Goal: Entertainment & Leisure: Consume media (video, audio)

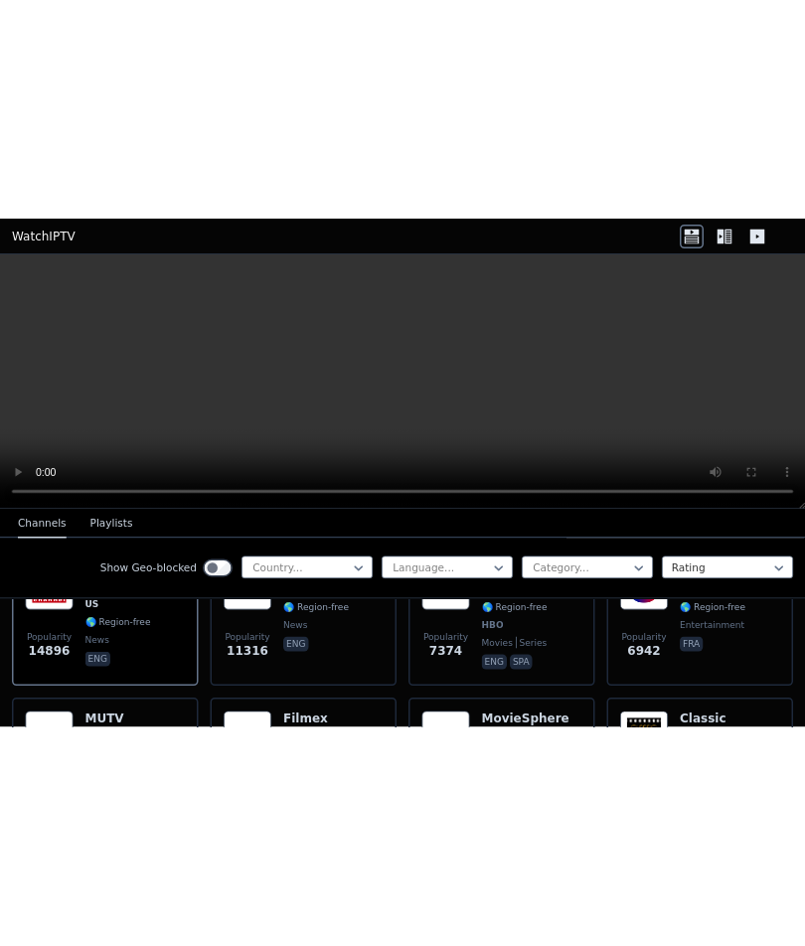
scroll to position [301, 0]
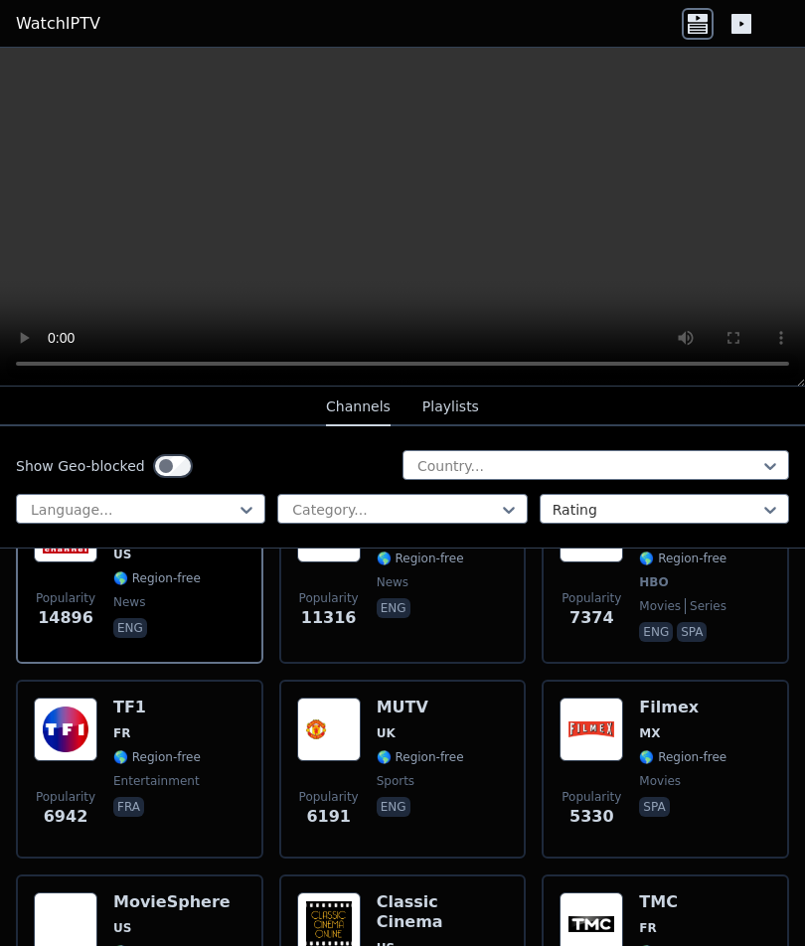
click at [398, 216] on video at bounding box center [402, 217] width 805 height 339
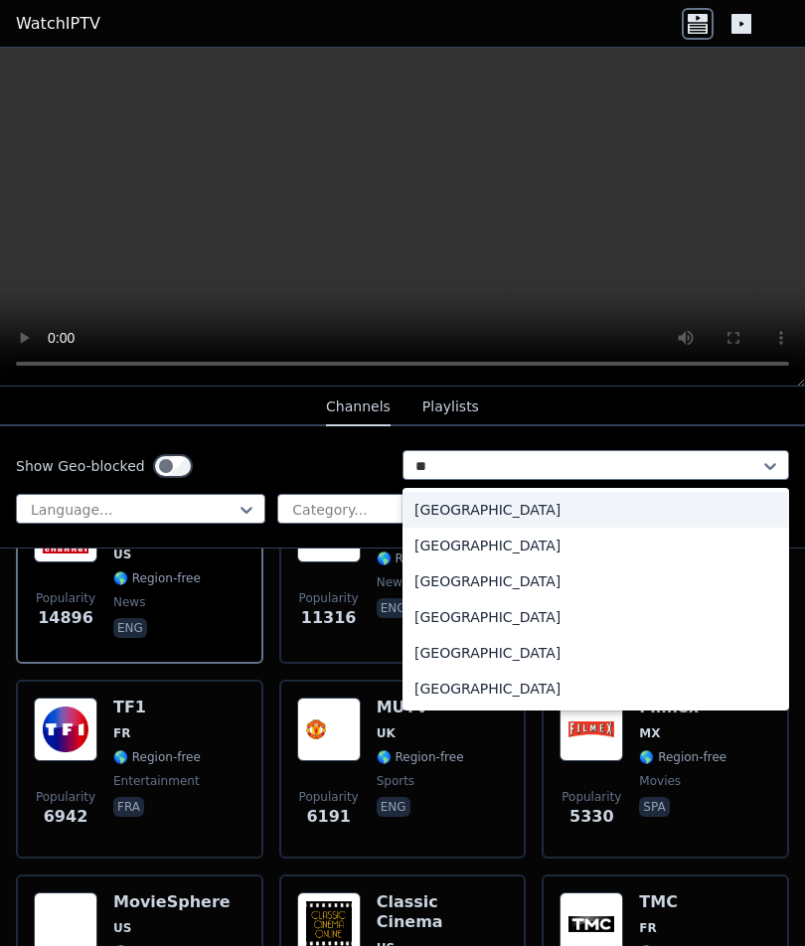
type input "*"
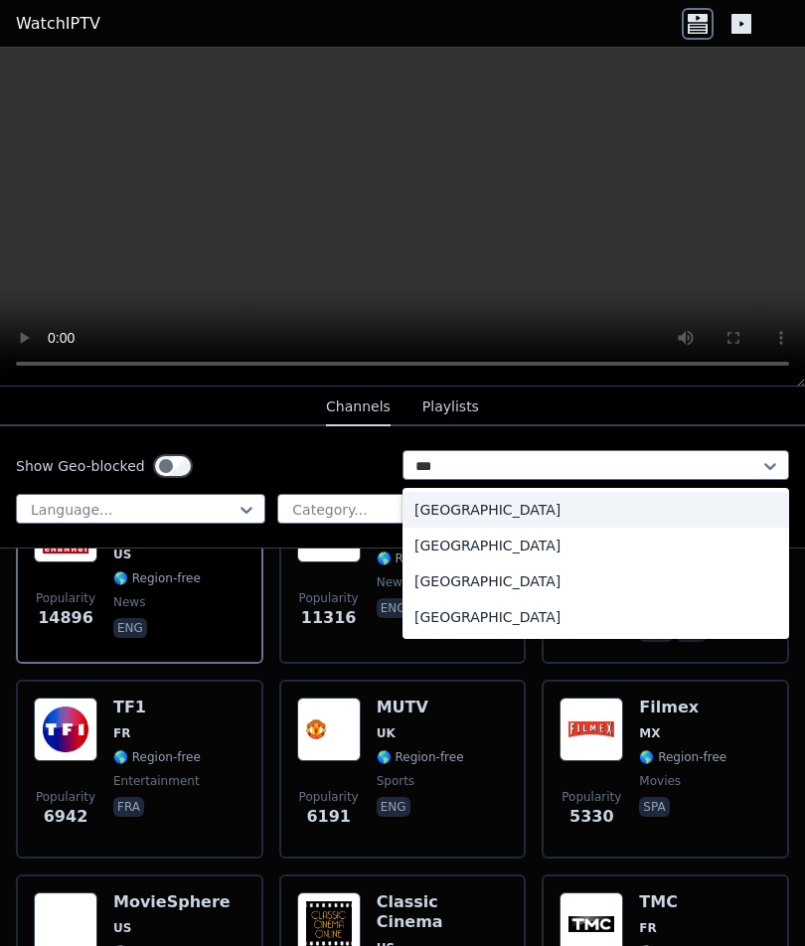
click at [500, 610] on div "[GEOGRAPHIC_DATA]" at bounding box center [595, 617] width 387 height 36
type input "***"
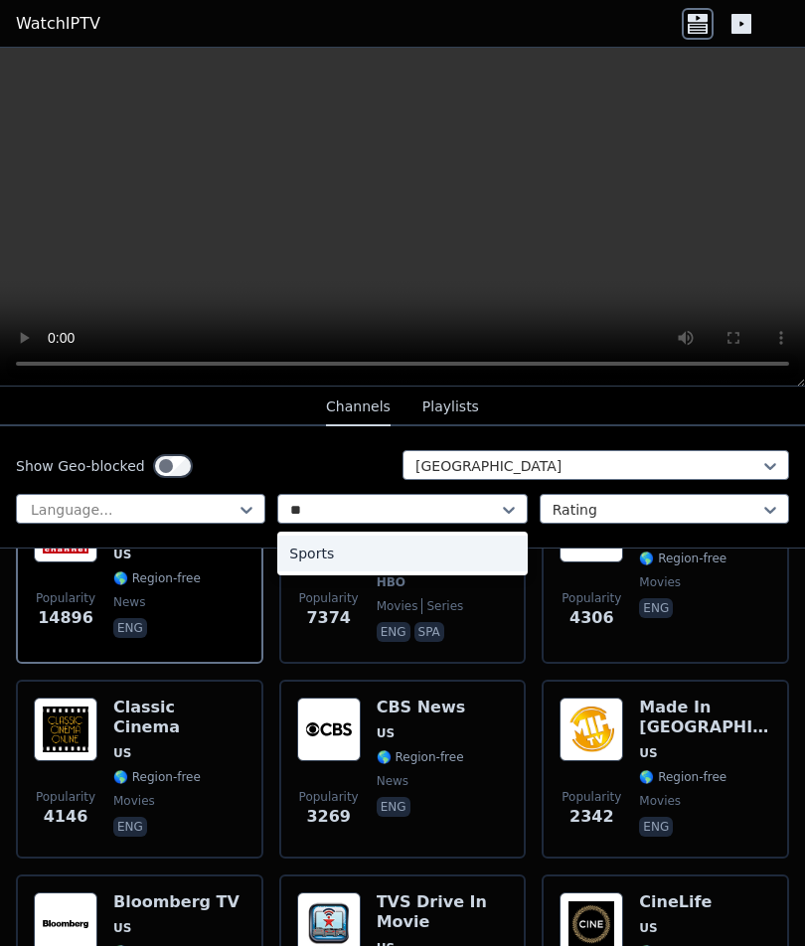
click at [400, 552] on div "Sports" at bounding box center [401, 554] width 249 height 36
type input "**"
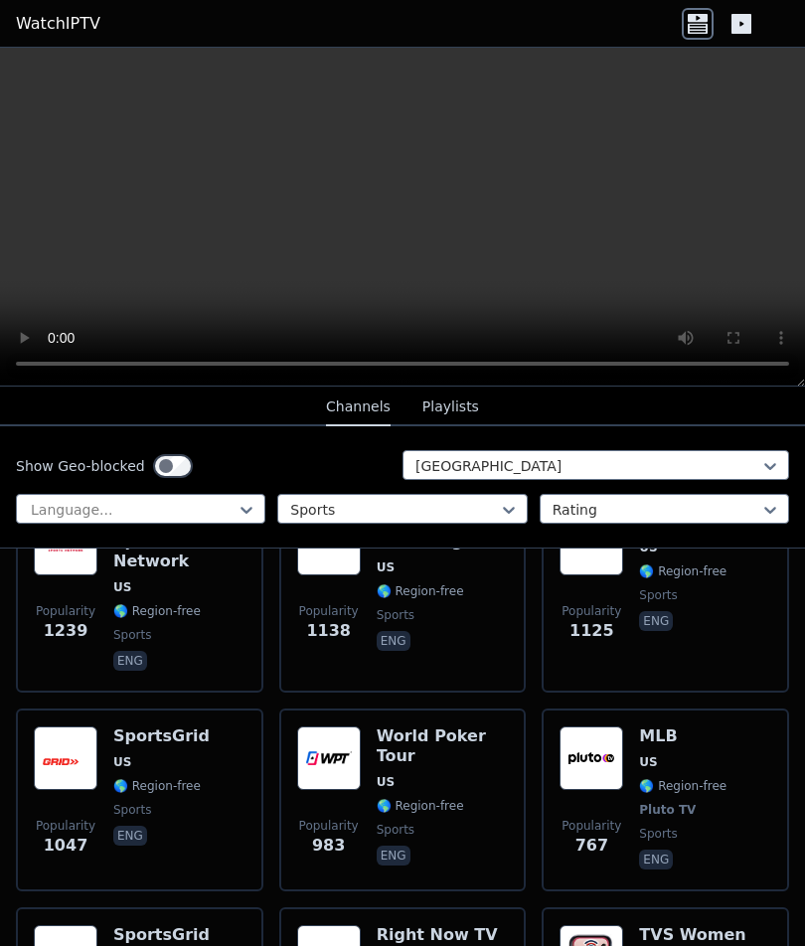
scroll to position [290, 0]
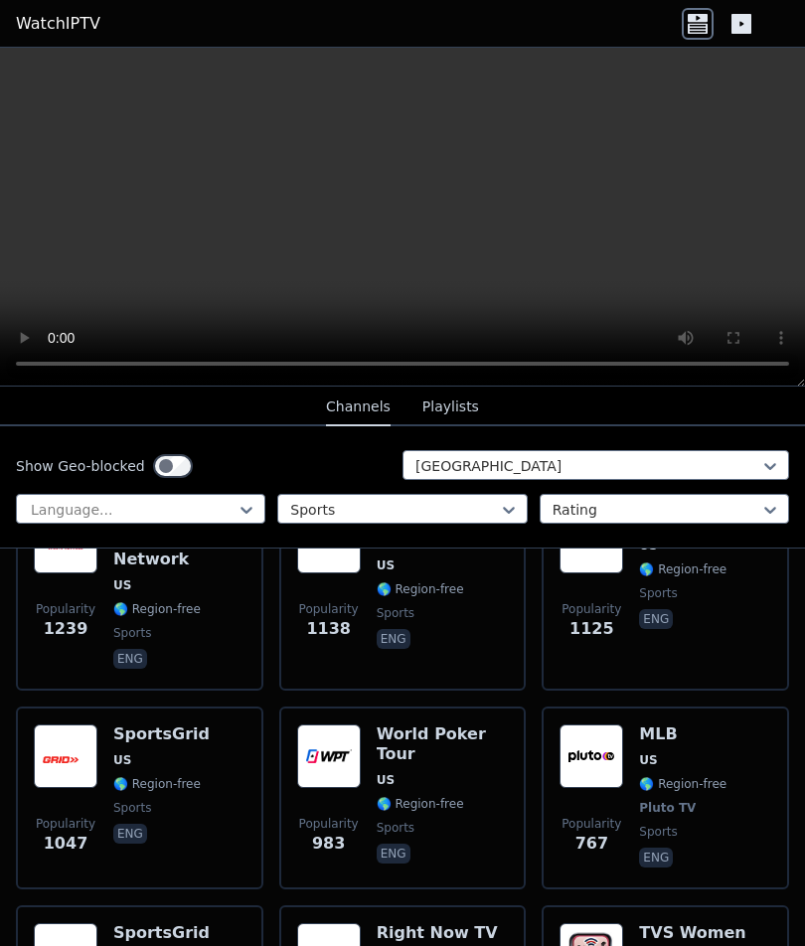
click at [137, 677] on h6 "SportsGrid" at bounding box center [161, 734] width 96 height 20
click at [794, 68] on video at bounding box center [402, 217] width 805 height 339
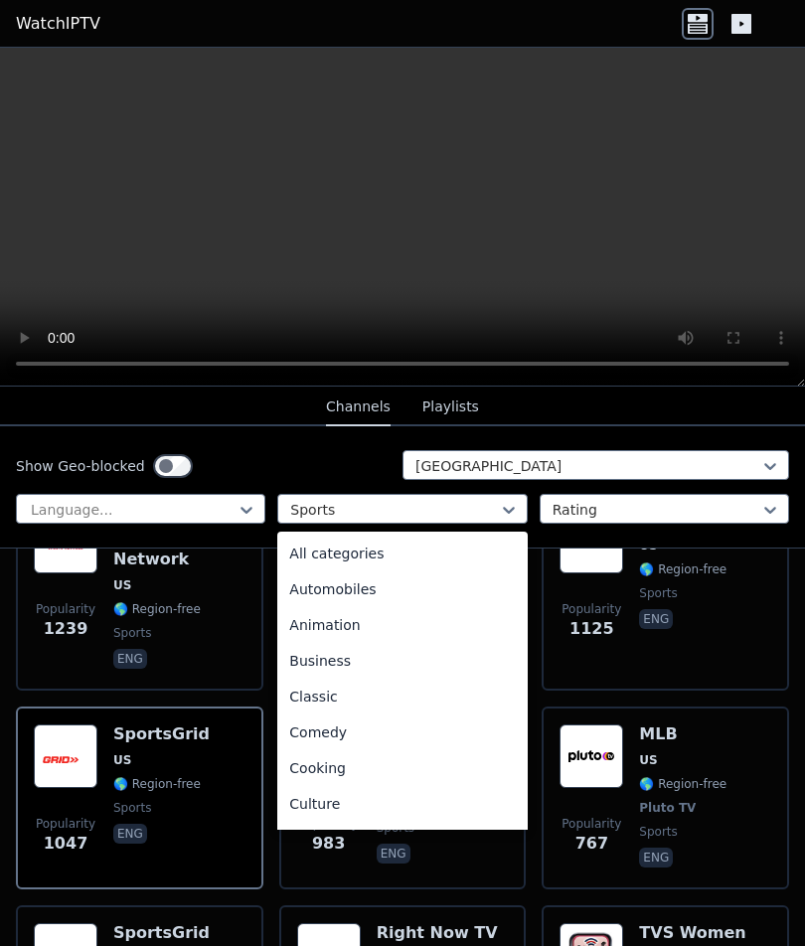
scroll to position [612, 0]
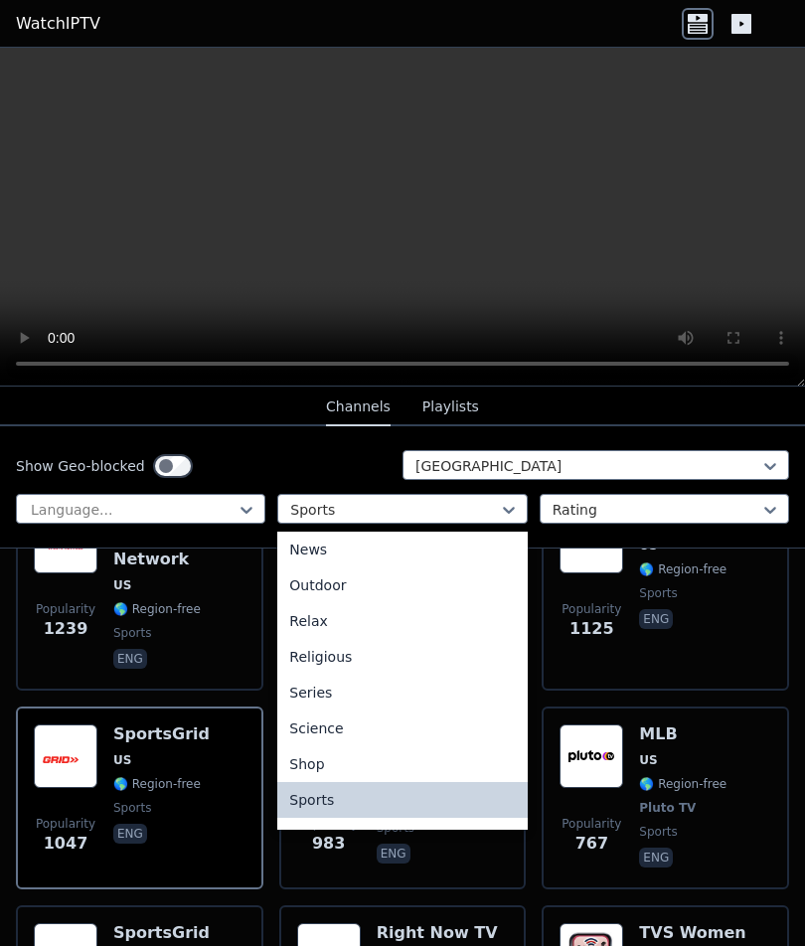
click at [353, 554] on div "News" at bounding box center [401, 550] width 249 height 36
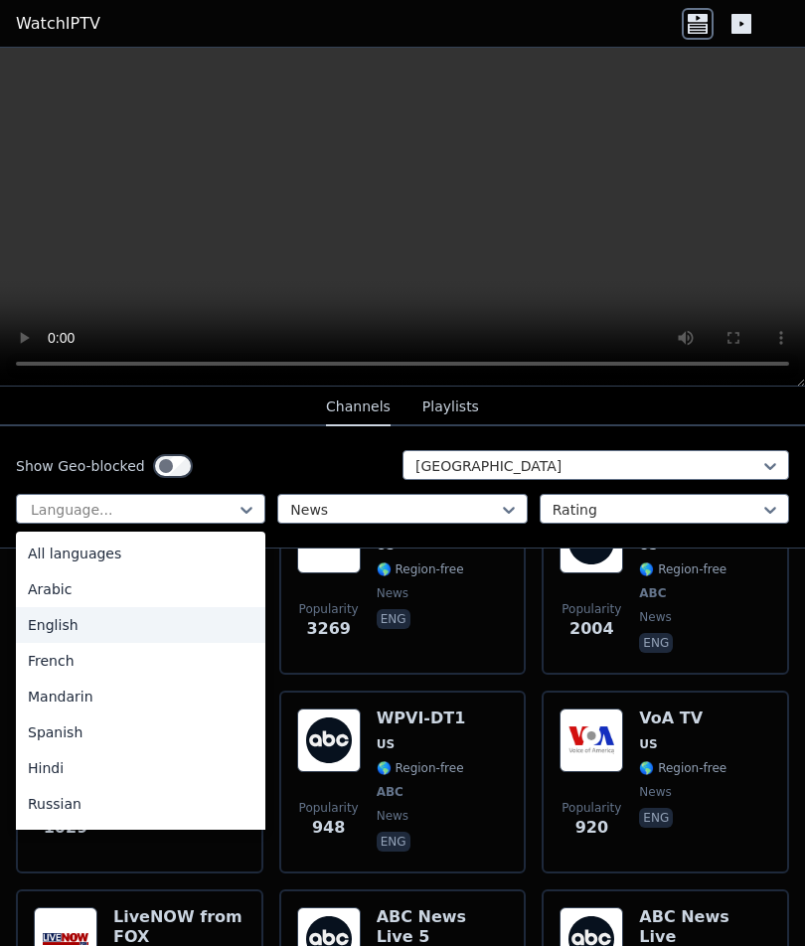
click at [50, 615] on div "English" at bounding box center [140, 625] width 249 height 36
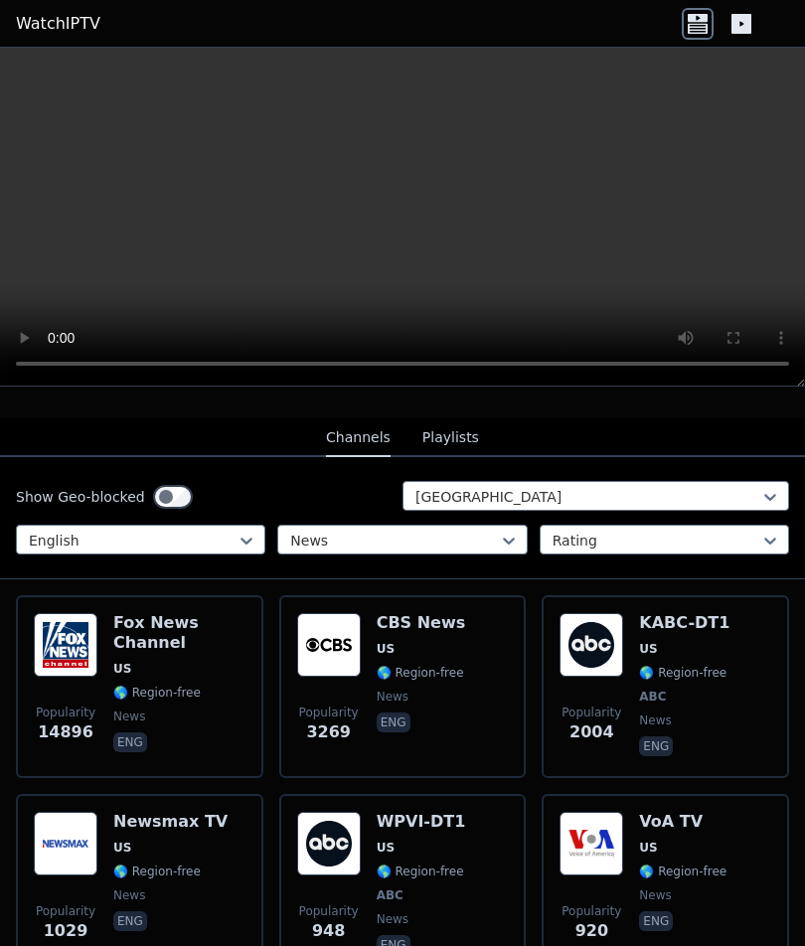
scroll to position [189, 0]
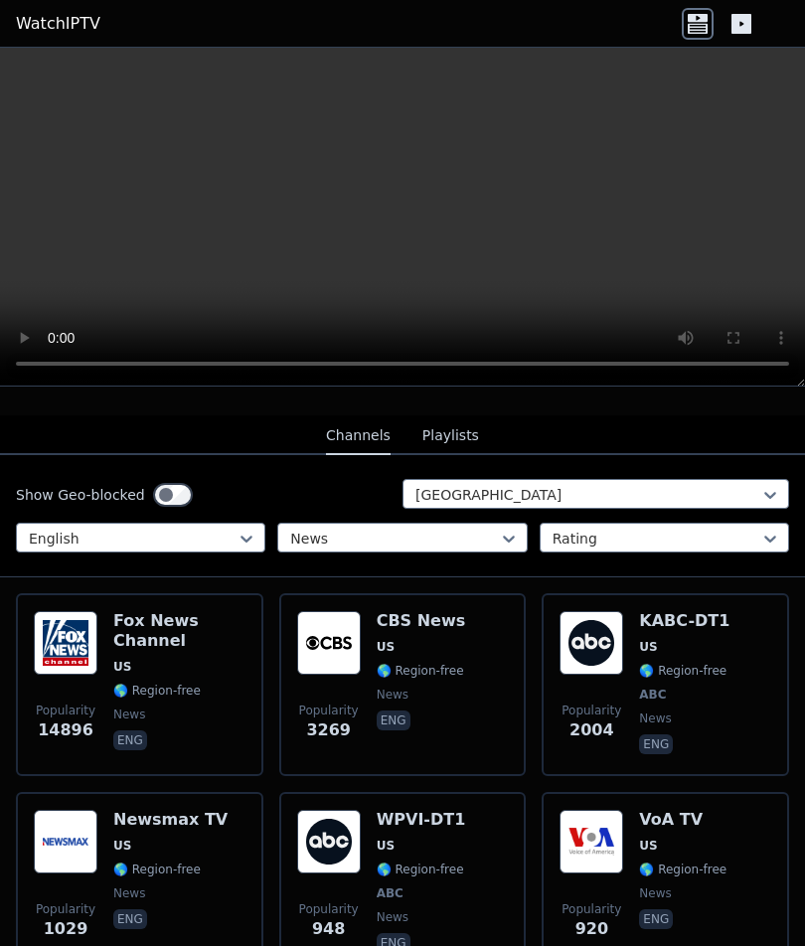
click at [57, 637] on img at bounding box center [66, 643] width 64 height 64
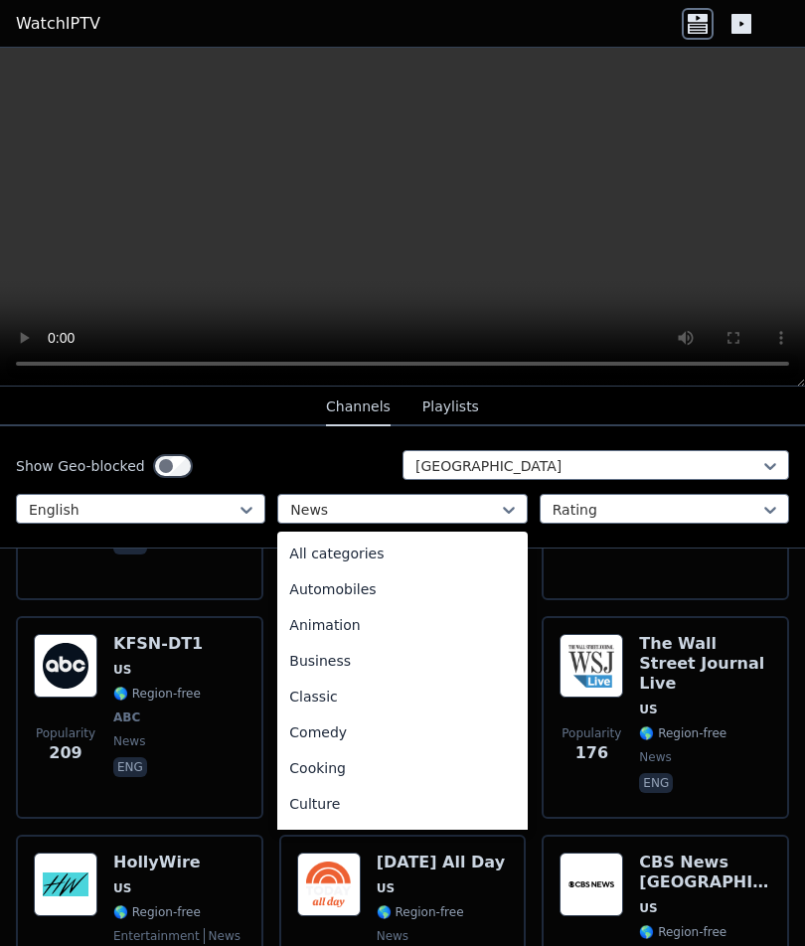
scroll to position [362, 0]
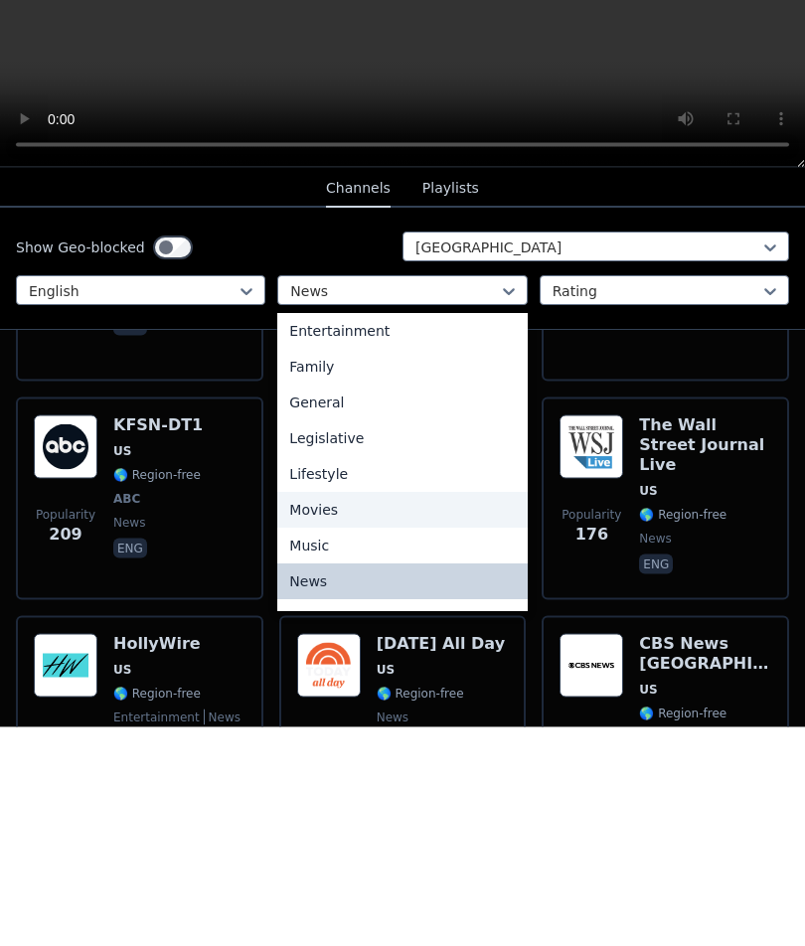
click at [350, 677] on div "Movies" at bounding box center [401, 729] width 249 height 36
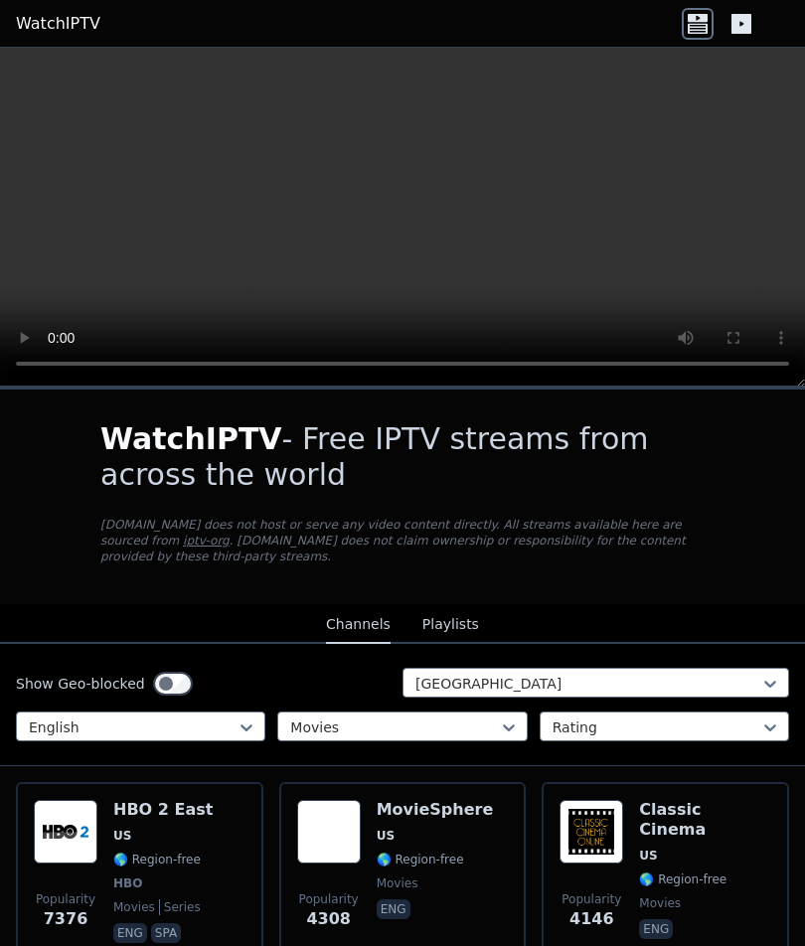
click at [70, 677] on img at bounding box center [66, 832] width 64 height 64
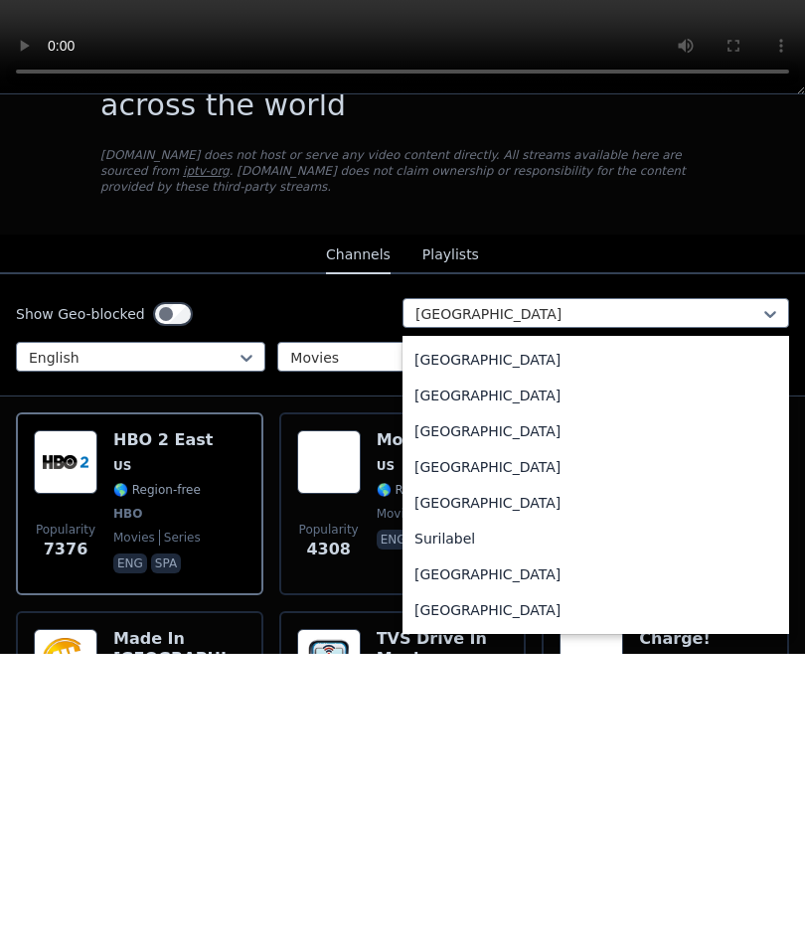
scroll to position [6177, 0]
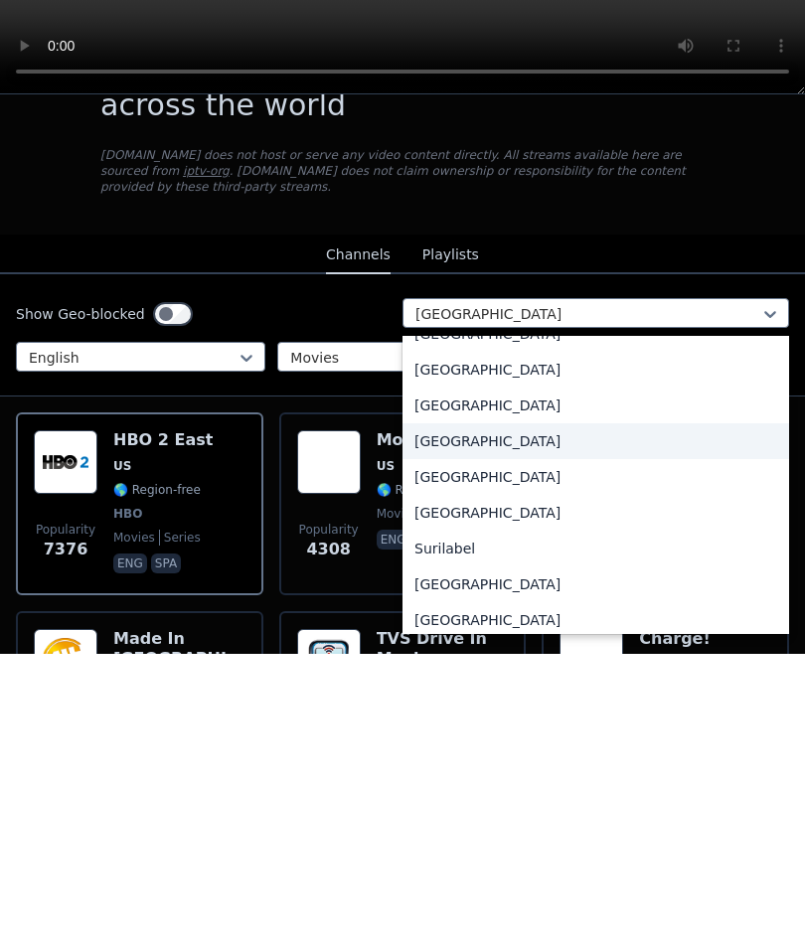
click at [468, 677] on div "[GEOGRAPHIC_DATA]" at bounding box center [595, 733] width 387 height 36
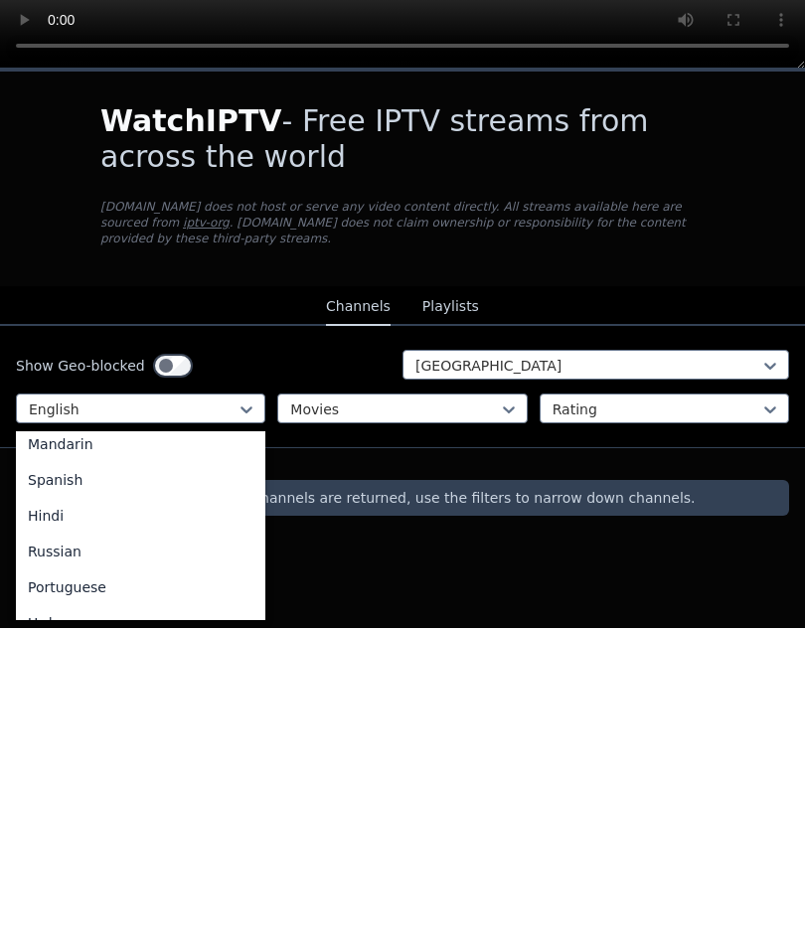
scroll to position [151, 0]
click at [132, 677] on div "Spanish" at bounding box center [140, 799] width 249 height 36
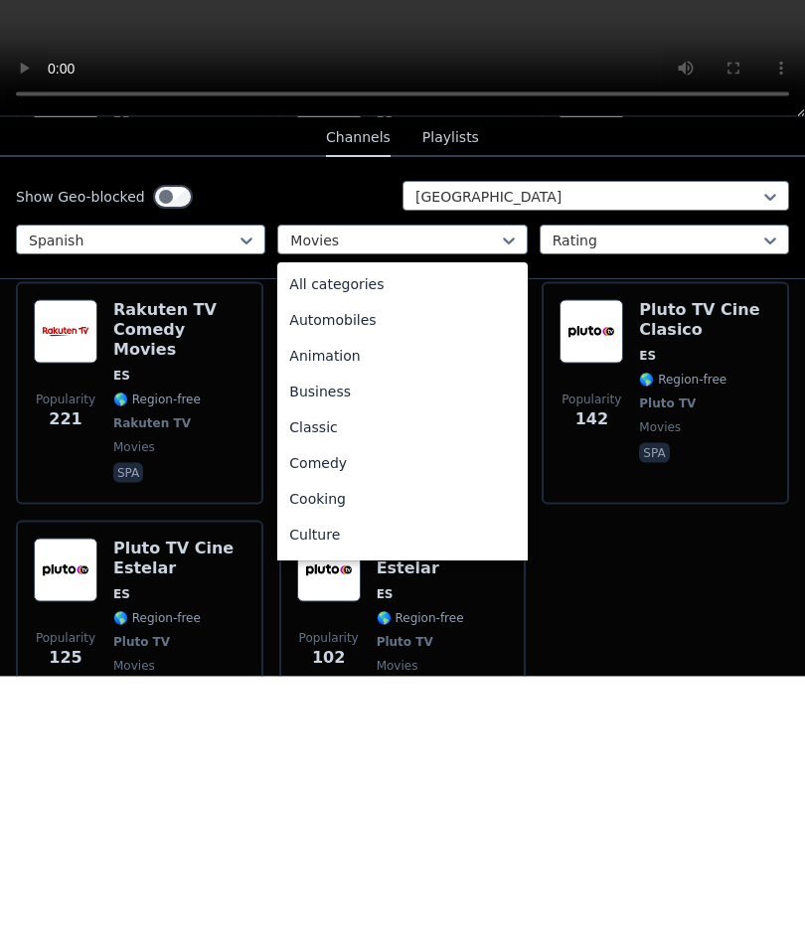
click at [386, 536] on div "All categories" at bounding box center [401, 554] width 249 height 36
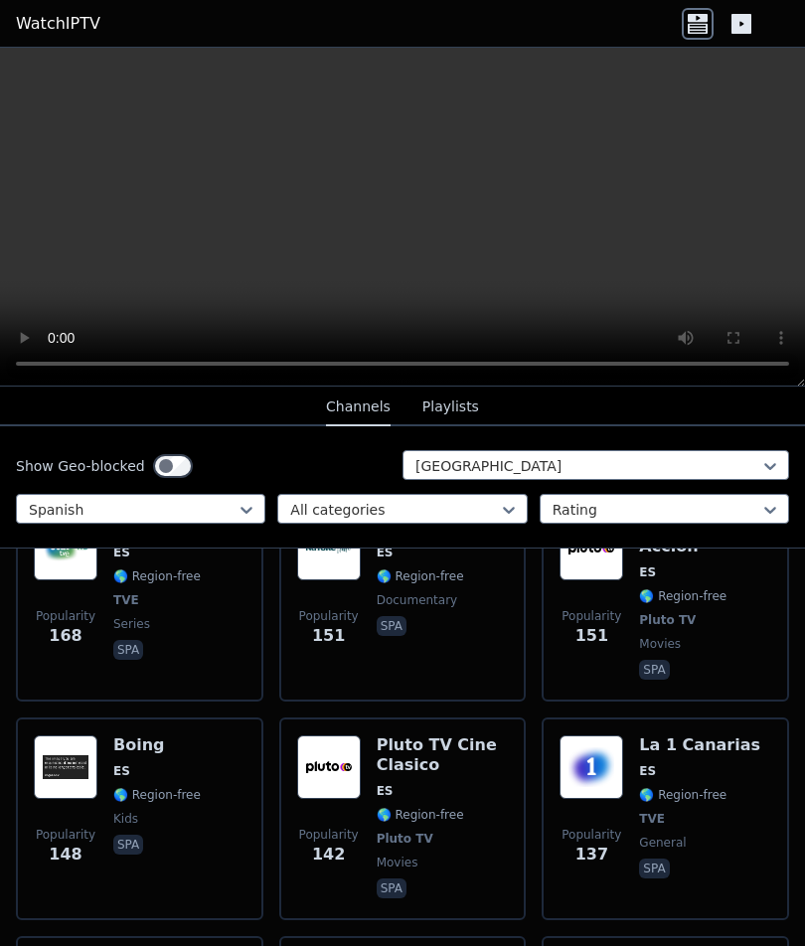
scroll to position [1279, 0]
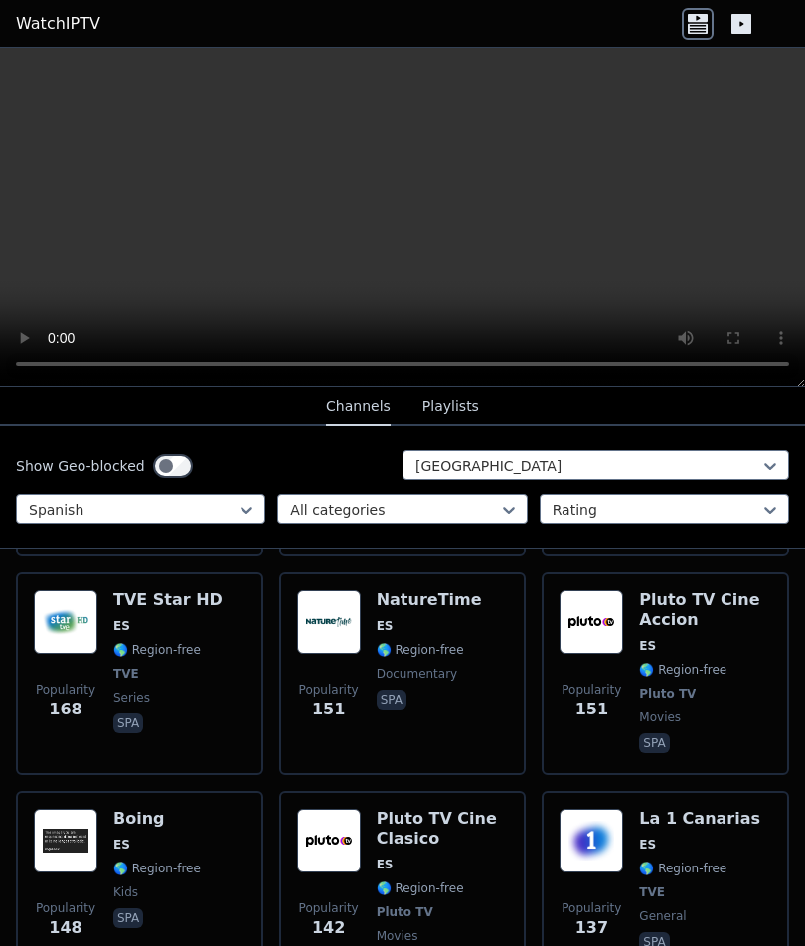
click at [69, 677] on img at bounding box center [66, 841] width 64 height 64
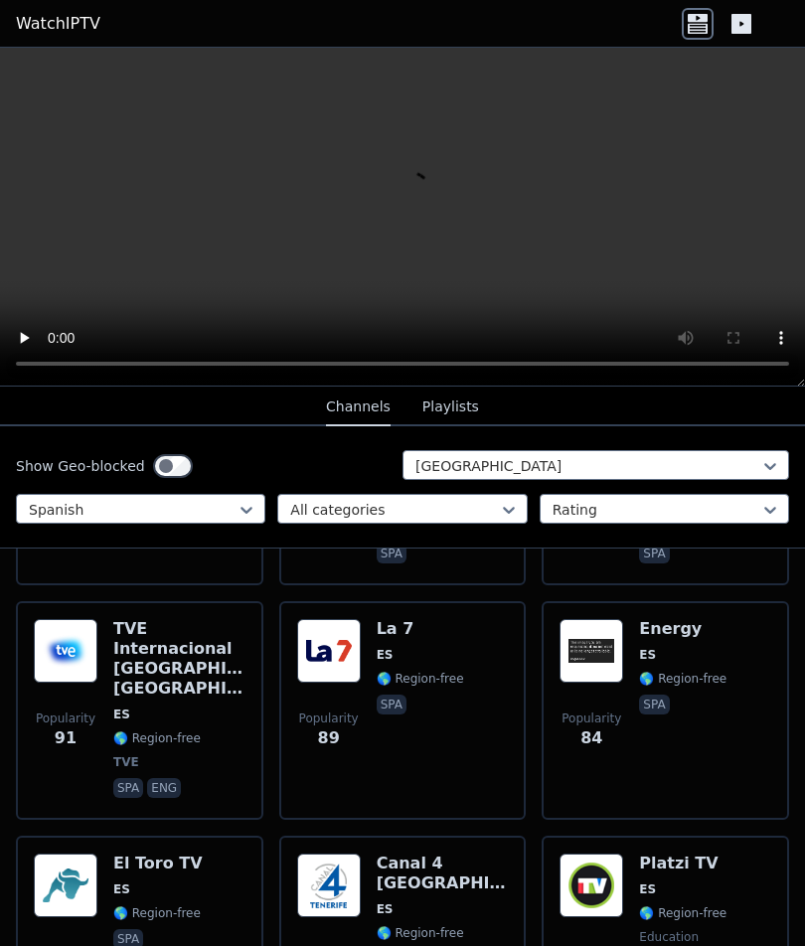
scroll to position [2122, 0]
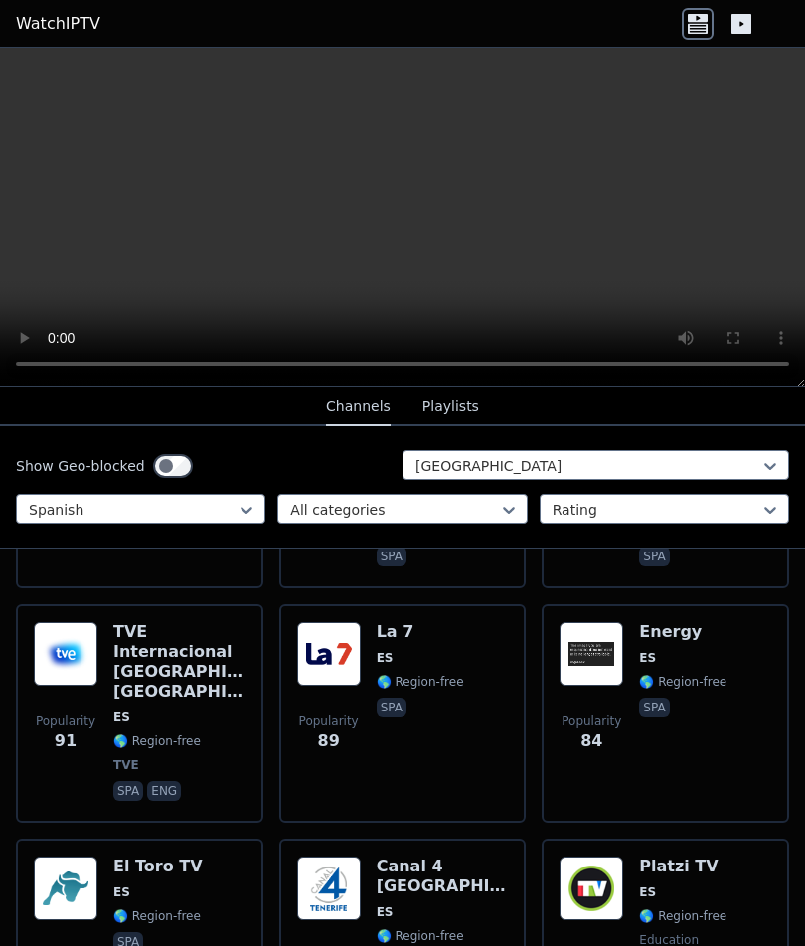
click at [317, 625] on img at bounding box center [329, 654] width 64 height 64
click at [351, 677] on img at bounding box center [329, 889] width 64 height 64
click at [392, 234] on video at bounding box center [402, 217] width 805 height 339
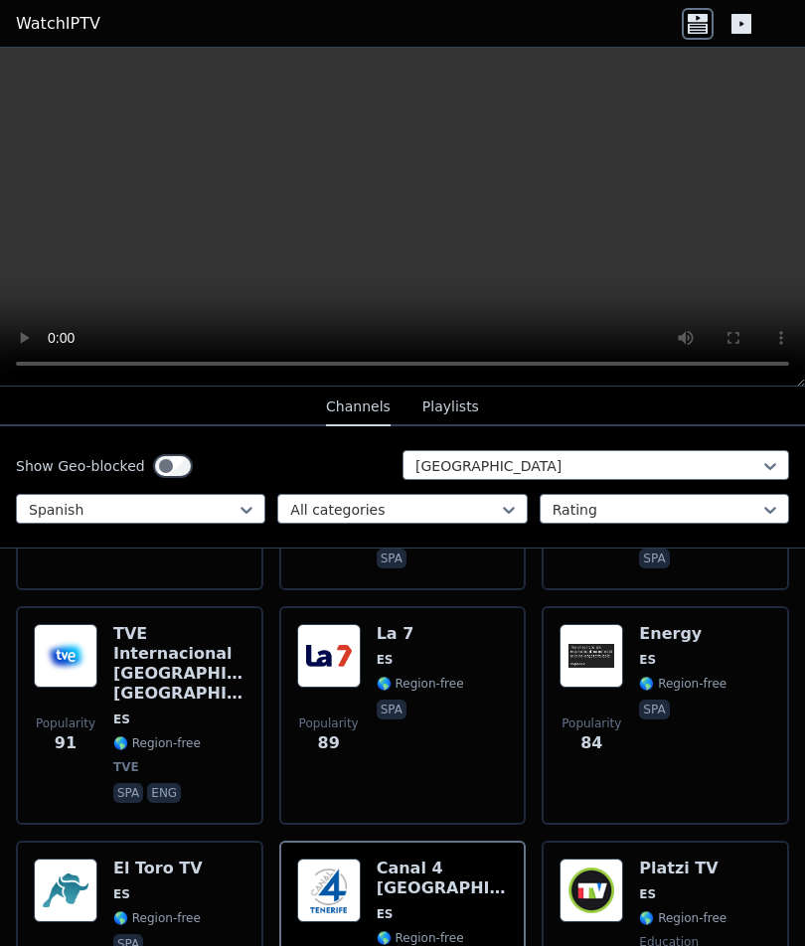
scroll to position [2124, 0]
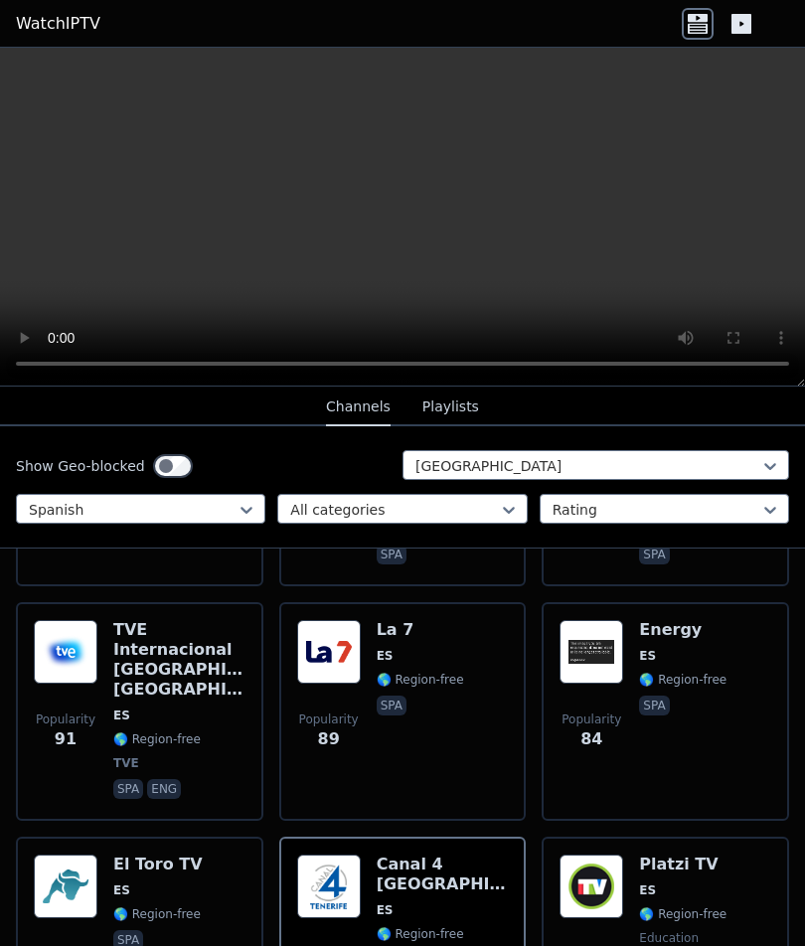
click at [75, 677] on img at bounding box center [66, 887] width 64 height 64
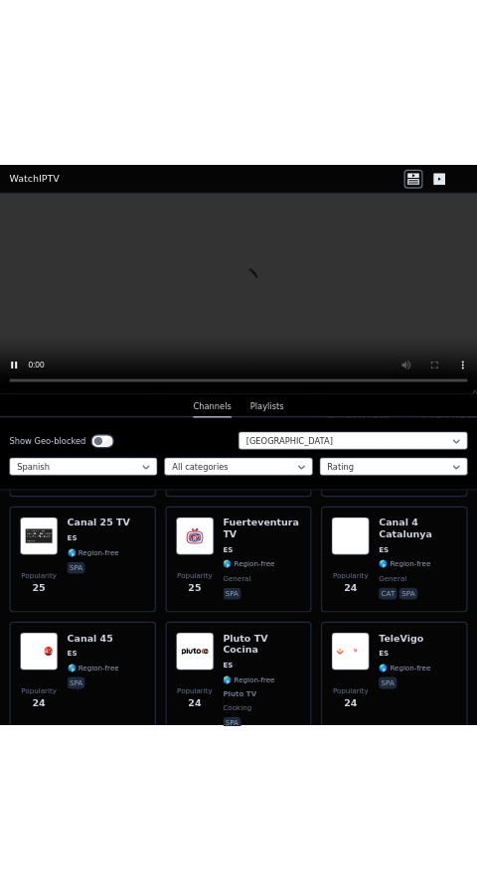
scroll to position [5724, 0]
